Goal: Task Accomplishment & Management: Manage account settings

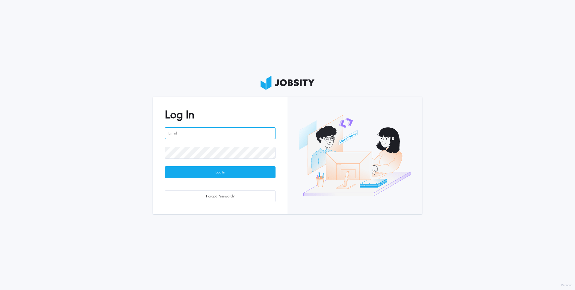
click at [250, 127] on input "email" at bounding box center [220, 133] width 111 height 12
click at [248, 130] on input "email" at bounding box center [220, 133] width 111 height 12
click at [224, 127] on input "email" at bounding box center [220, 133] width 111 height 12
type input "igor.cleto@jobsity.com"
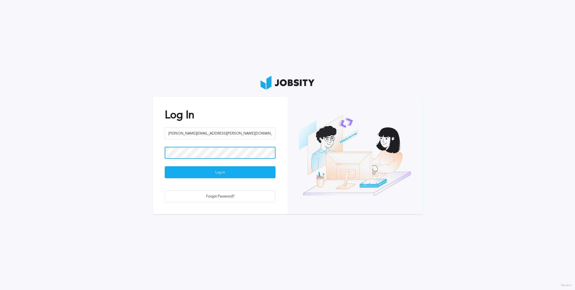
click at [165, 166] on button "Log In" at bounding box center [220, 172] width 111 height 12
